Goal: Check status: Check status

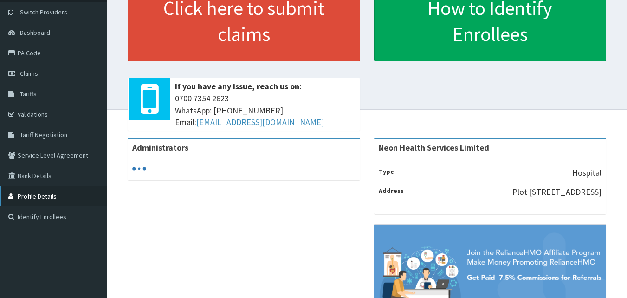
scroll to position [68, 0]
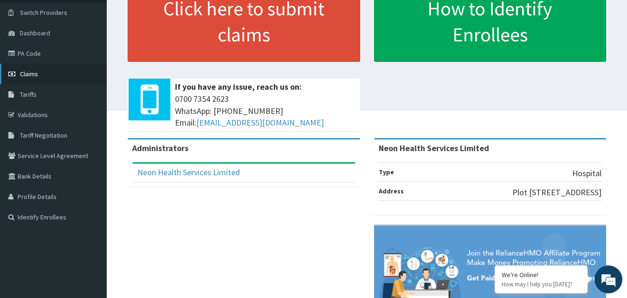
click at [65, 80] on link "Claims" at bounding box center [53, 74] width 107 height 20
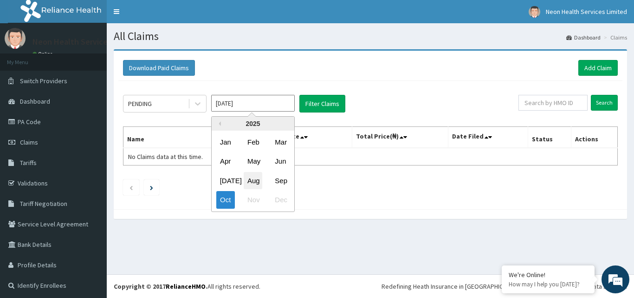
drag, startPoint x: 243, startPoint y: 103, endPoint x: 257, endPoint y: 181, distance: 78.9
click at [257, 112] on div "[DATE] Previous Year [DATE] Feb Mar Apr May Jun [DATE] Aug Sep Oct Nov Dec" at bounding box center [253, 104] width 84 height 18
click at [257, 181] on div "Aug" at bounding box center [253, 180] width 19 height 17
type input "[DATE]"
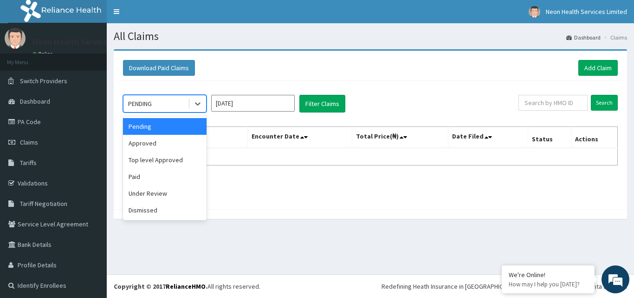
click at [166, 104] on div "PENDING" at bounding box center [155, 103] width 65 height 15
click at [148, 196] on div "Under Review" at bounding box center [165, 193] width 84 height 17
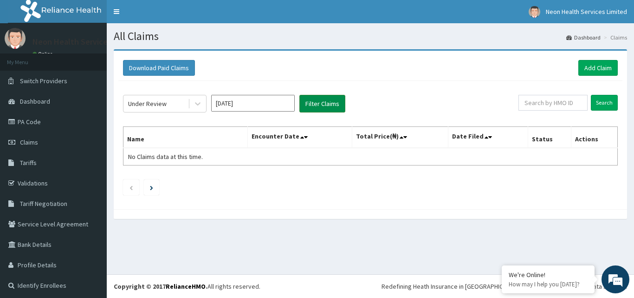
click at [325, 104] on button "Filter Claims" at bounding box center [322, 104] width 46 height 18
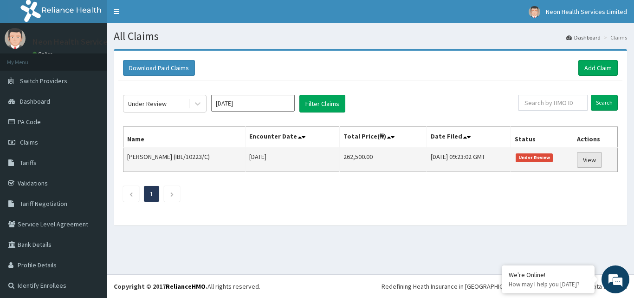
click at [585, 159] on link "View" at bounding box center [589, 160] width 25 height 16
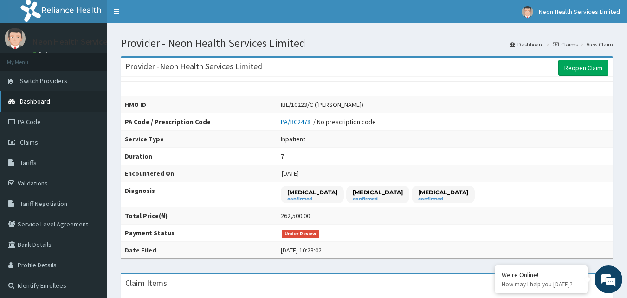
click at [55, 107] on link "Dashboard" at bounding box center [53, 101] width 107 height 20
